Goal: Find specific page/section: Find specific page/section

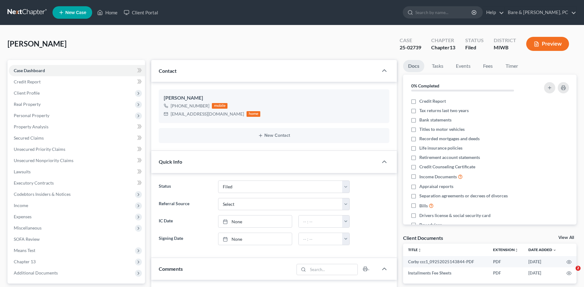
select select "6"
click at [113, 13] on link "Home" at bounding box center [107, 12] width 27 height 11
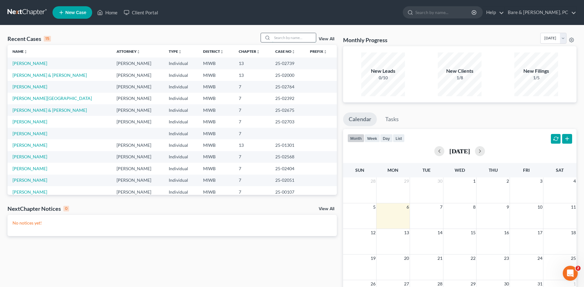
click at [280, 41] on input "search" at bounding box center [294, 37] width 44 height 9
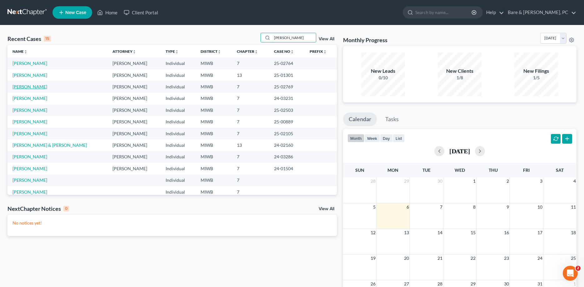
type input "[PERSON_NAME]"
click at [19, 87] on link "[PERSON_NAME]" at bounding box center [29, 86] width 35 height 5
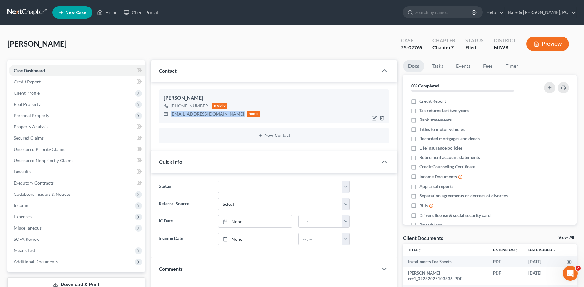
drag, startPoint x: 172, startPoint y: 114, endPoint x: 218, endPoint y: 111, distance: 46.1
click at [230, 114] on div "[EMAIL_ADDRESS][DOMAIN_NAME] home" at bounding box center [212, 114] width 96 height 8
copy div "[EMAIL_ADDRESS][DOMAIN_NAME]"
